Goal: Information Seeking & Learning: Learn about a topic

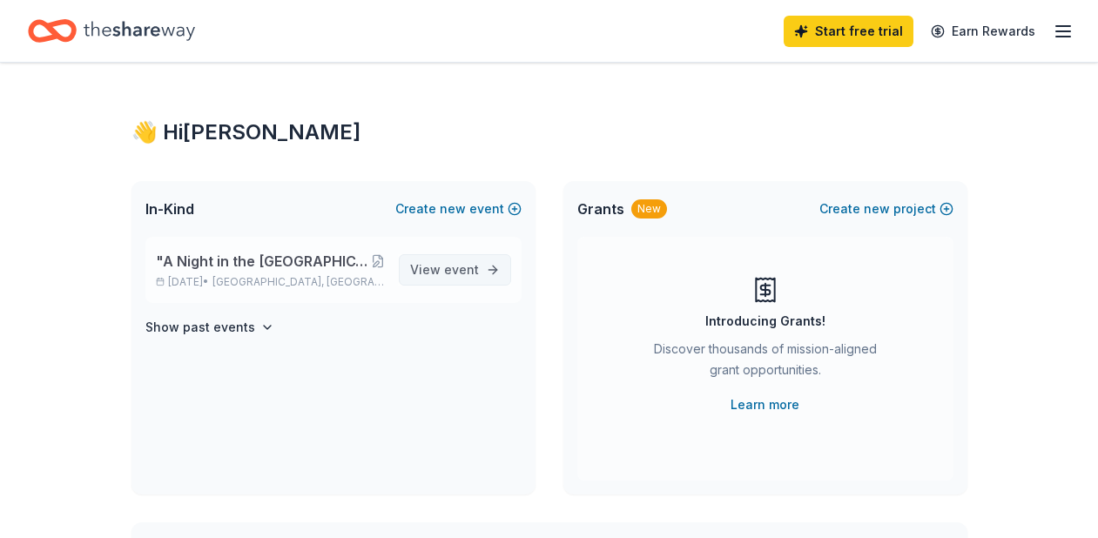
click at [469, 268] on span "event" at bounding box center [461, 269] width 35 height 15
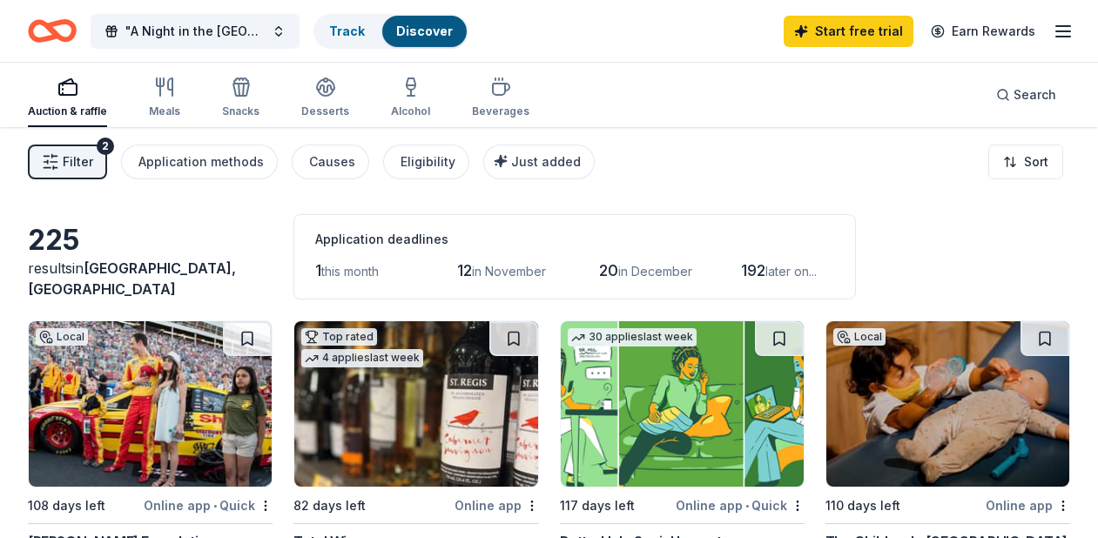
click at [81, 169] on span "Filter" at bounding box center [78, 162] width 30 height 21
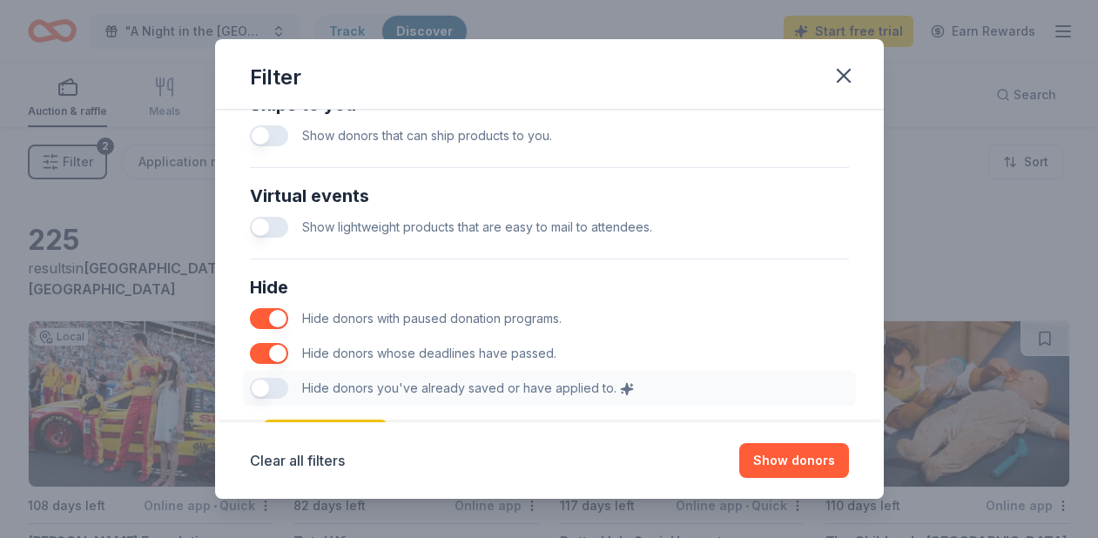
scroll to position [953, 0]
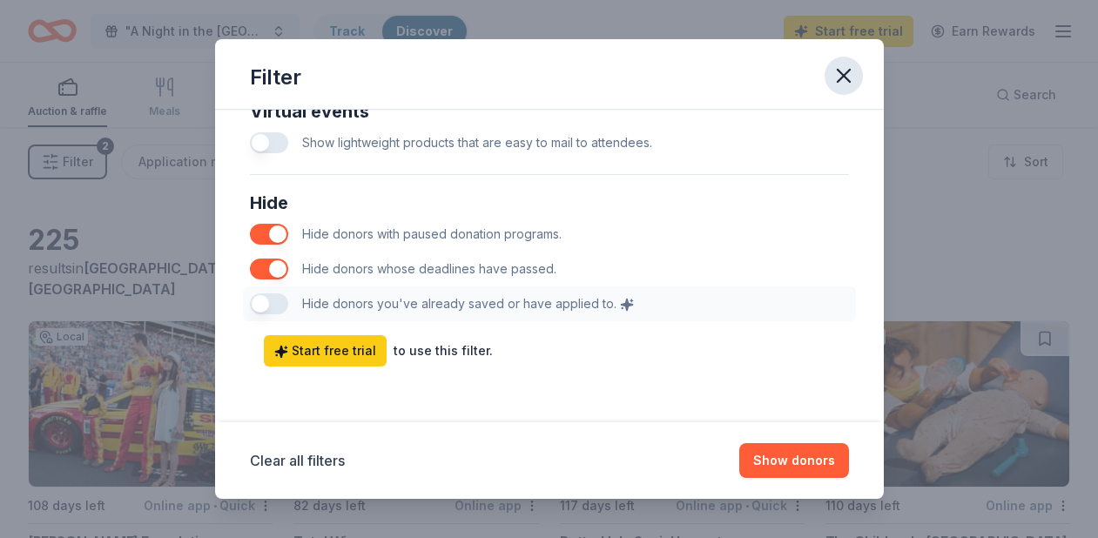
click at [838, 73] on icon "button" at bounding box center [844, 76] width 24 height 24
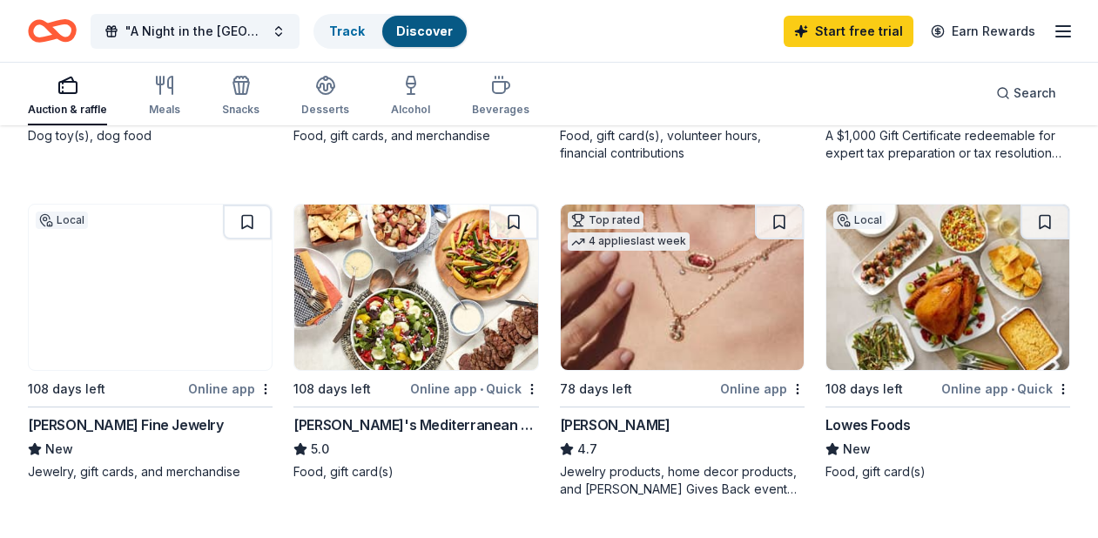
scroll to position [1113, 0]
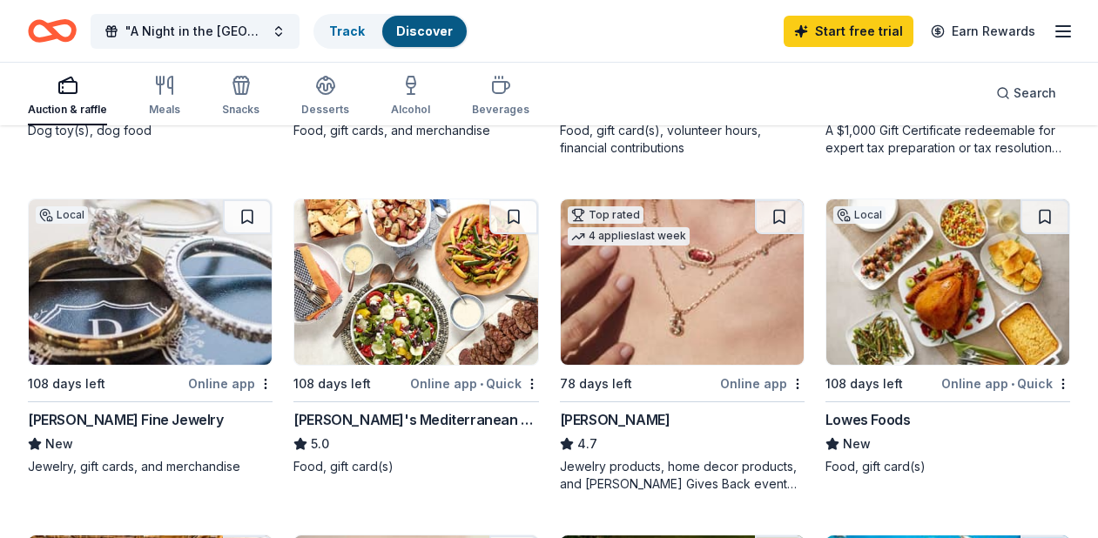
click at [192, 290] on img at bounding box center [150, 281] width 243 height 165
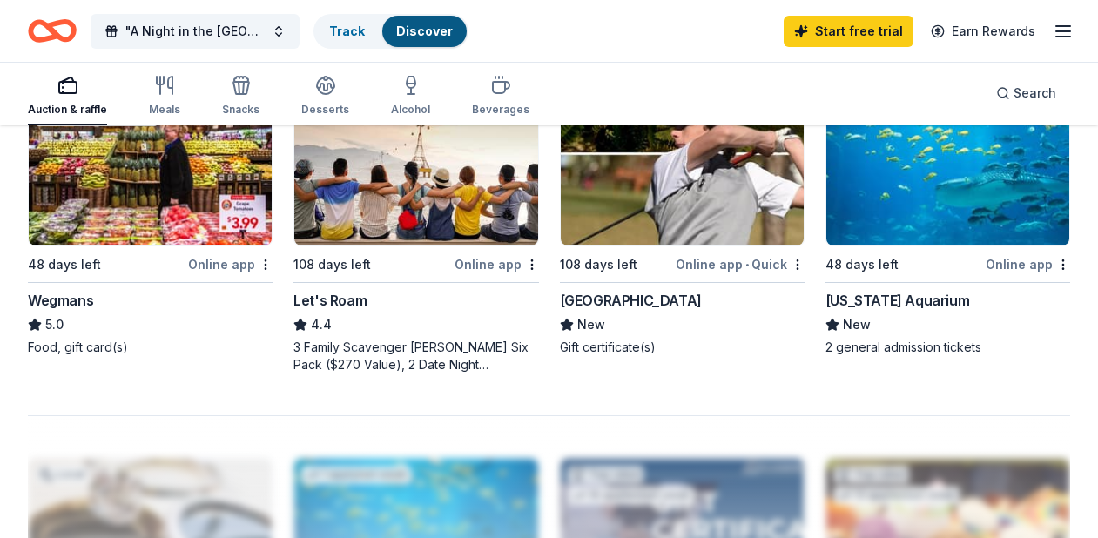
scroll to position [1574, 0]
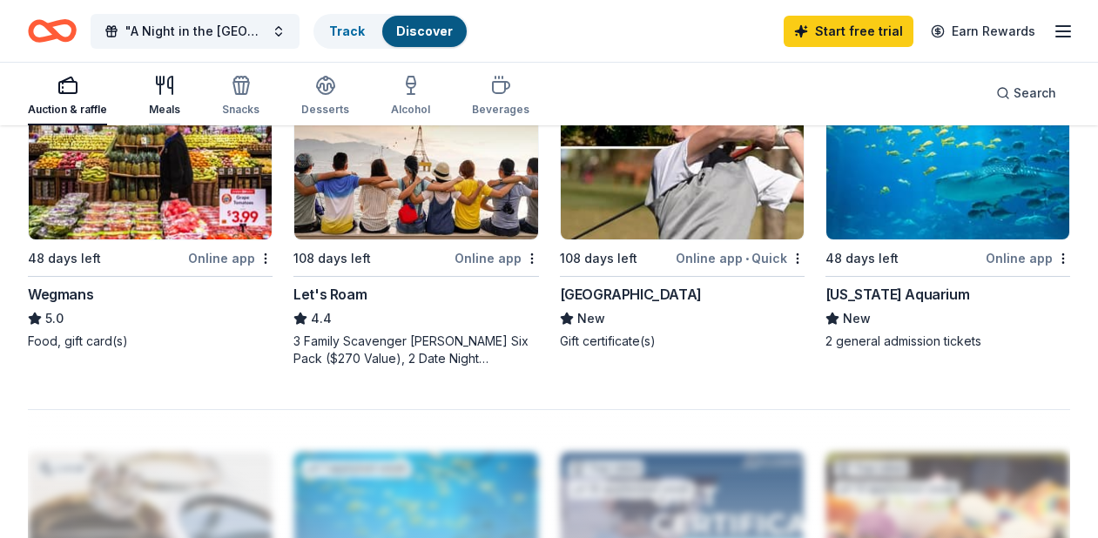
click at [165, 95] on icon "button" at bounding box center [164, 85] width 21 height 21
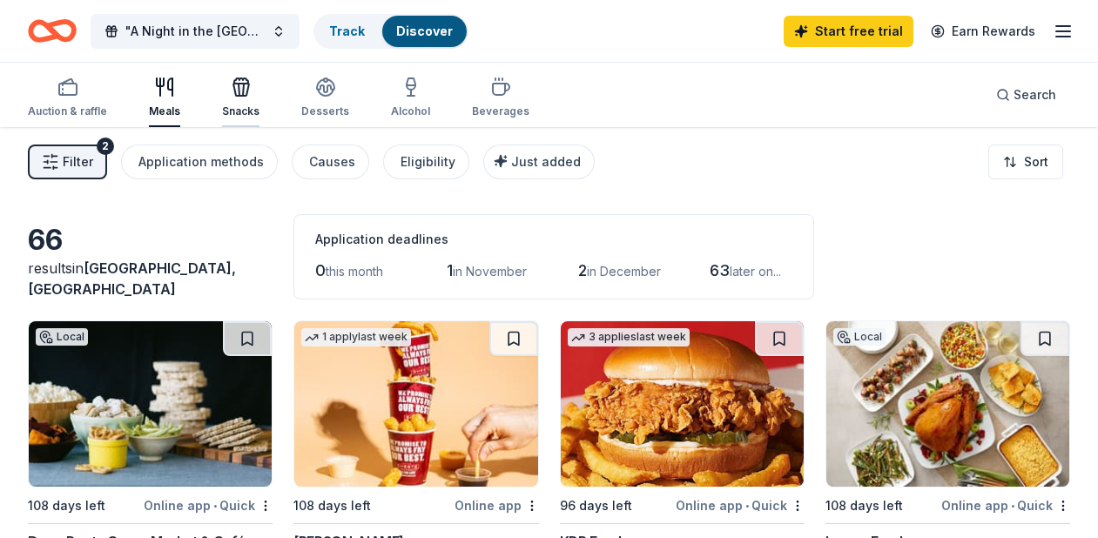
click at [233, 101] on div "Snacks" at bounding box center [240, 98] width 37 height 42
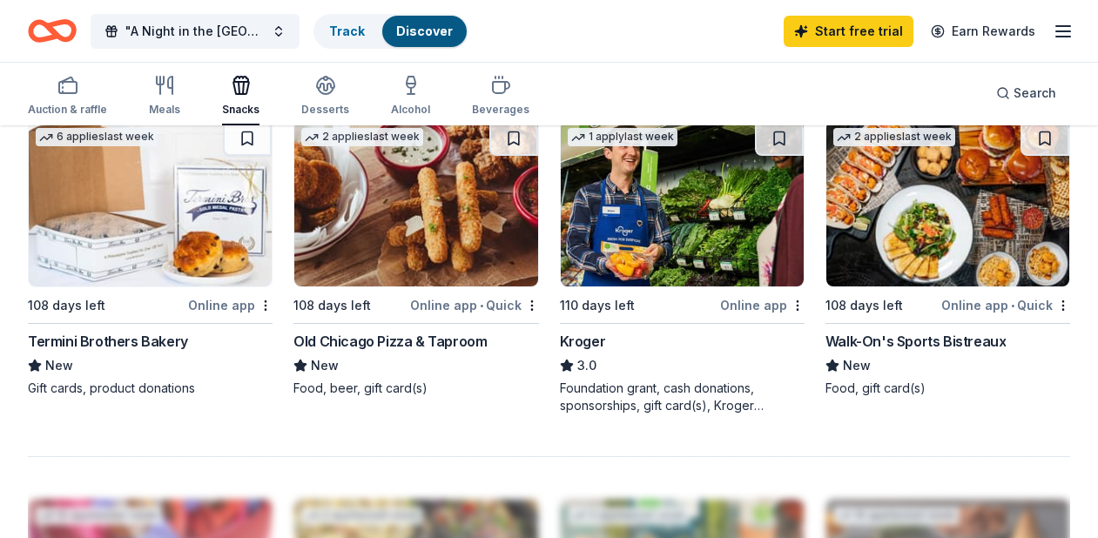
scroll to position [1488, 0]
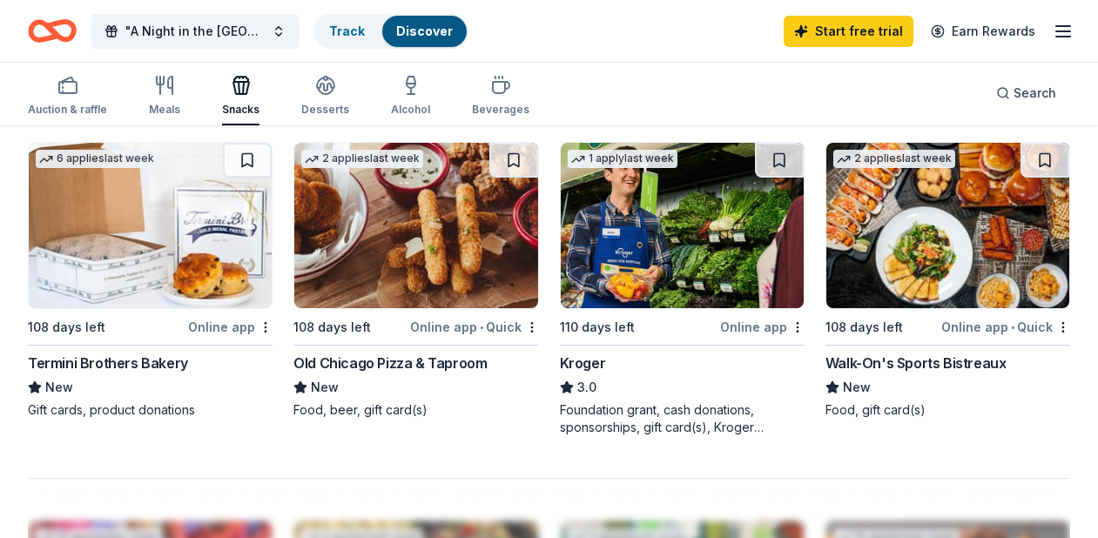
drag, startPoint x: 805, startPoint y: 366, endPoint x: 920, endPoint y: 372, distance: 115.1
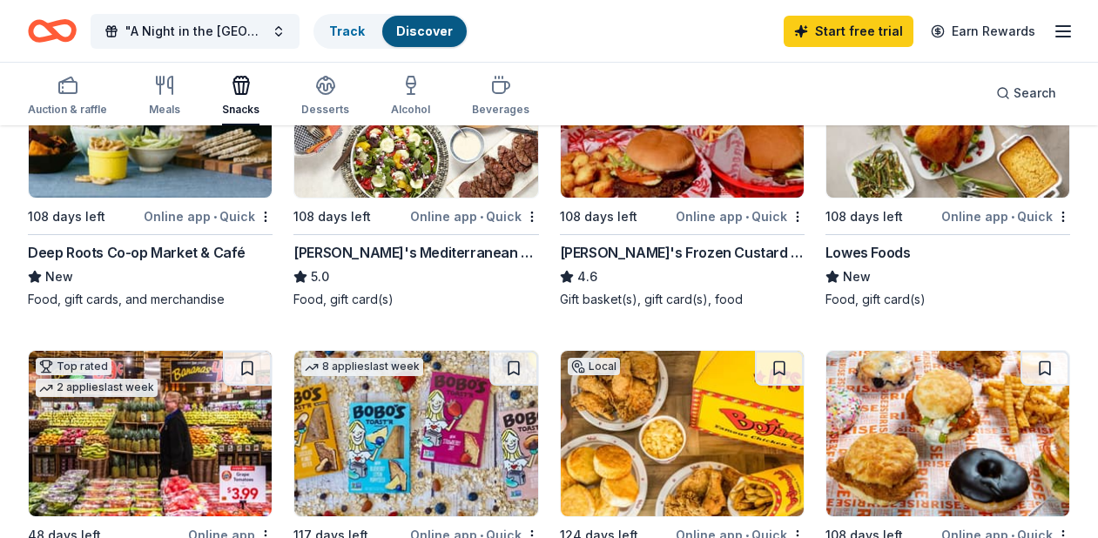
scroll to position [163, 0]
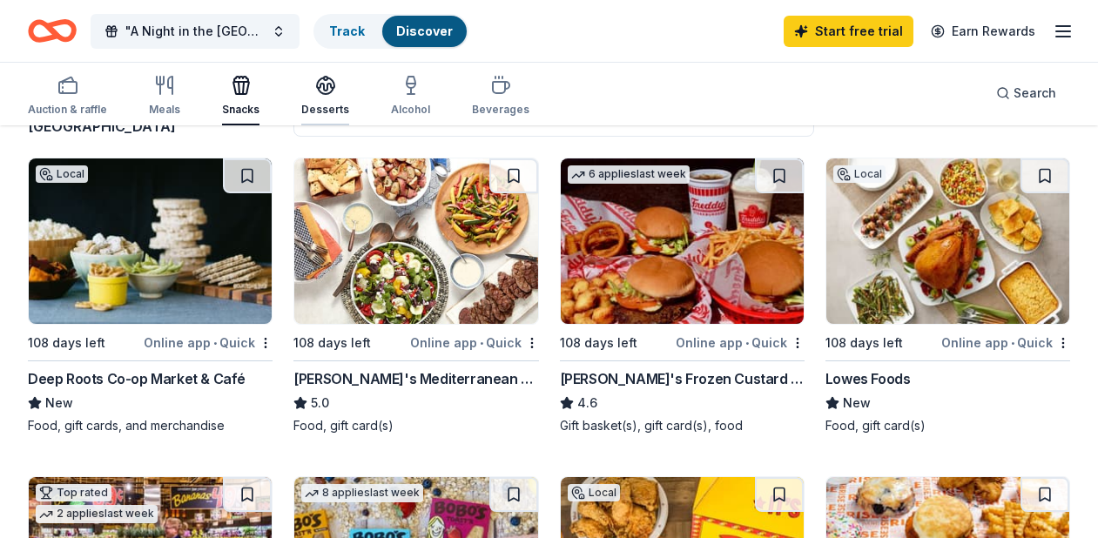
click at [321, 93] on icon "button" at bounding box center [326, 91] width 16 height 6
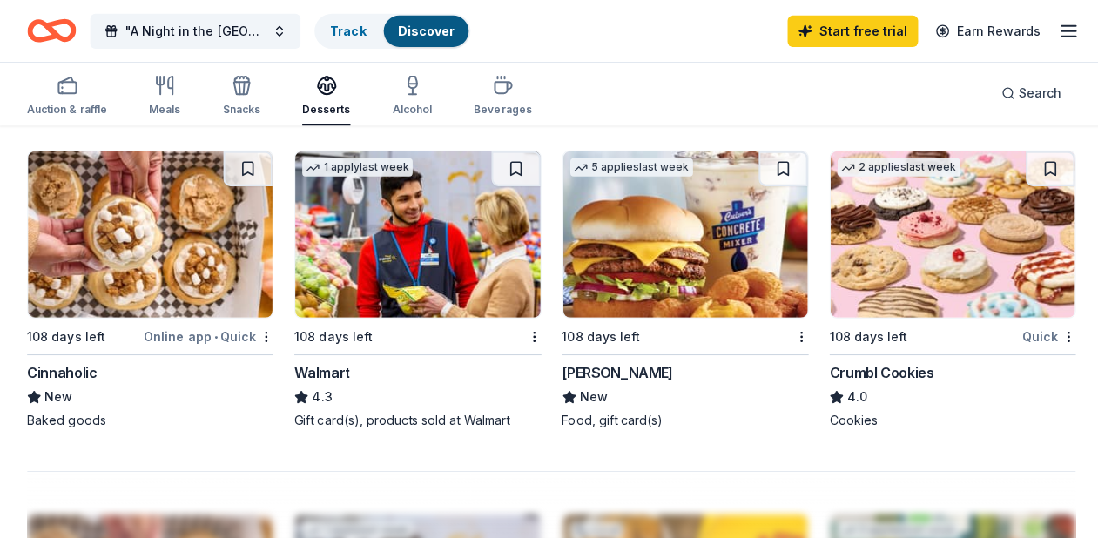
scroll to position [1496, 0]
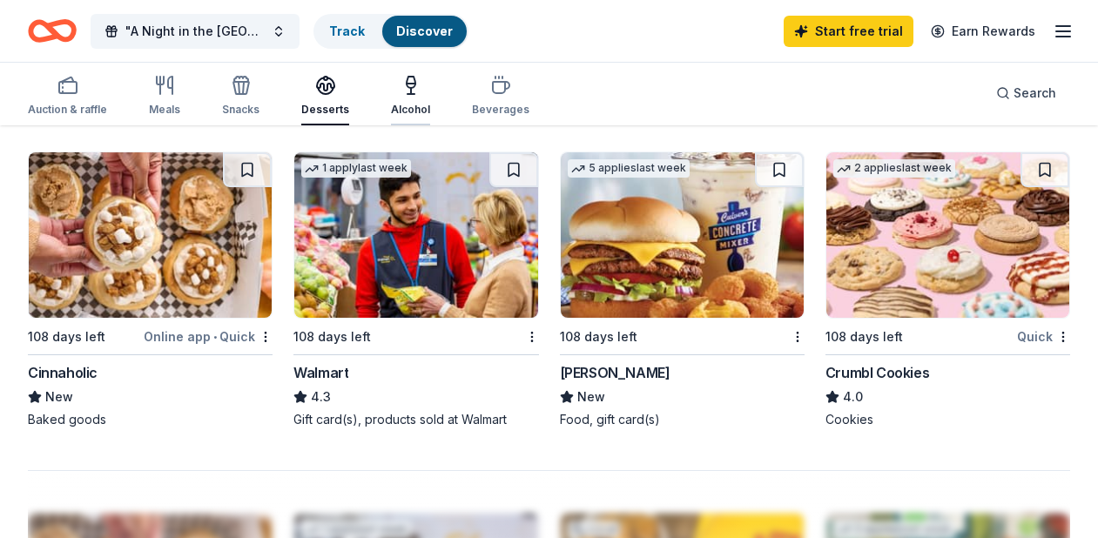
click at [408, 94] on icon "button" at bounding box center [411, 94] width 7 height 0
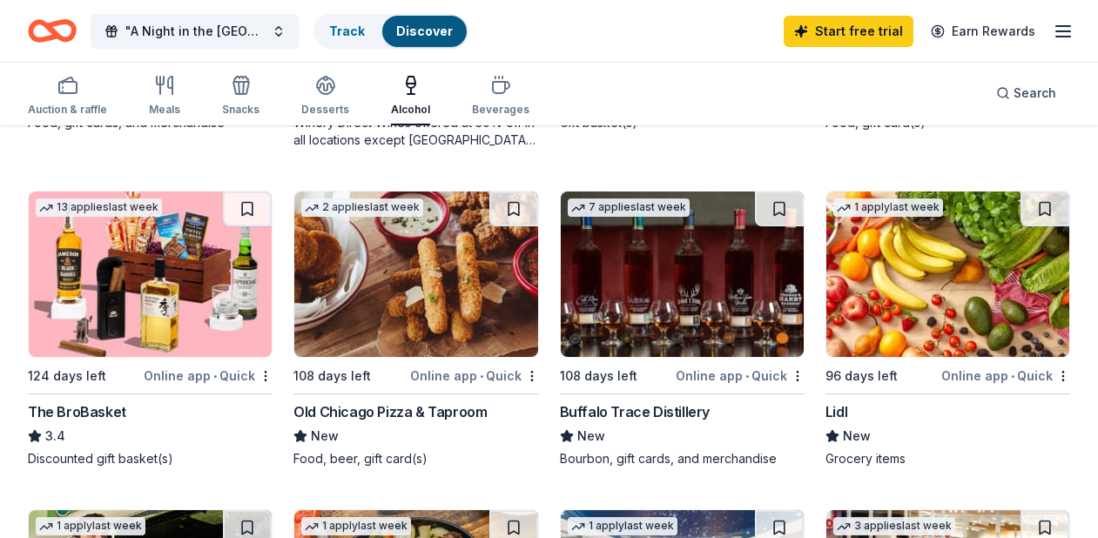
scroll to position [472, 0]
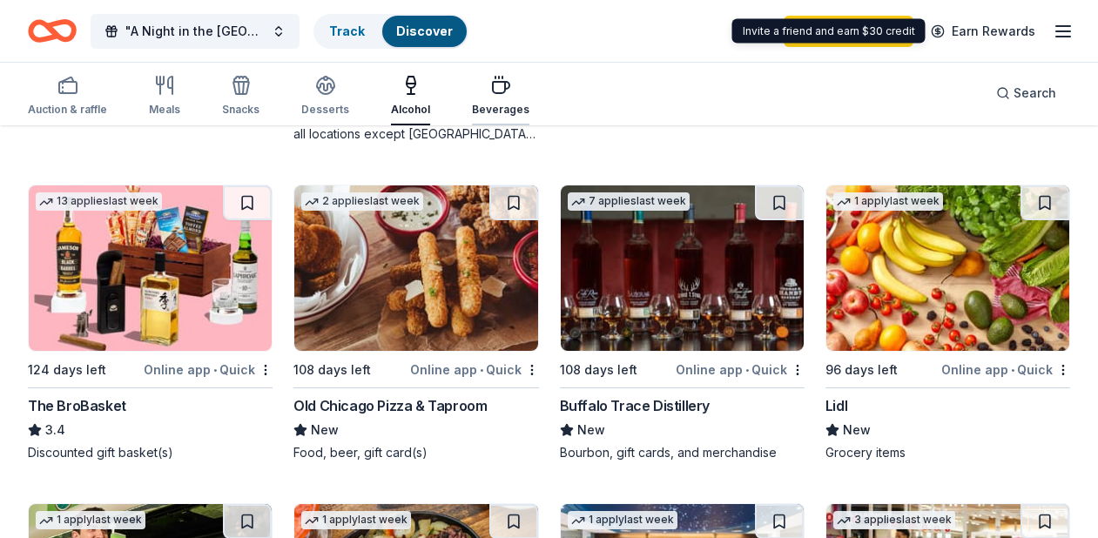
click at [497, 97] on div "Beverages" at bounding box center [500, 96] width 57 height 42
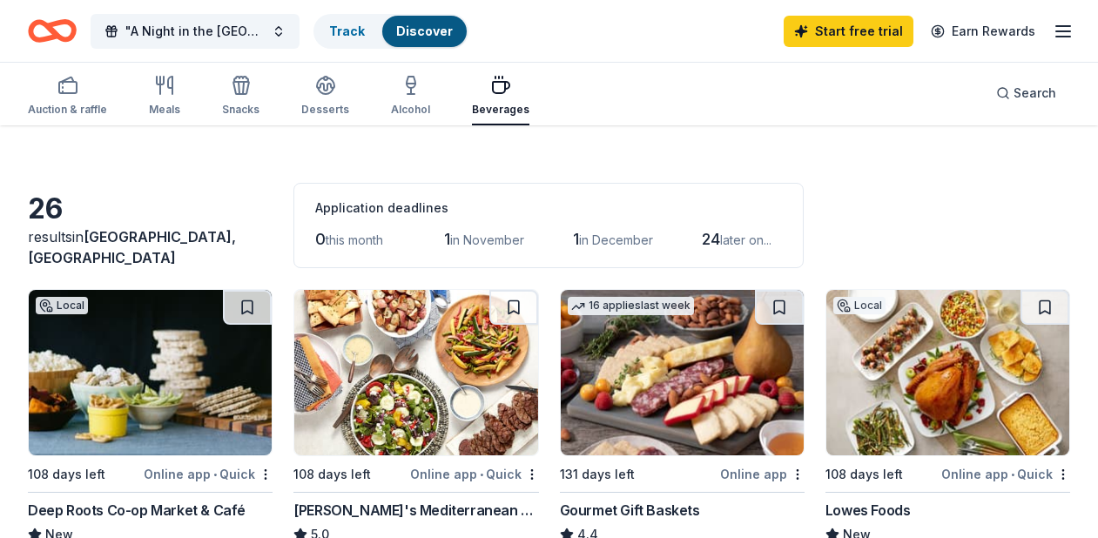
scroll to position [37, 0]
